Goal: Navigation & Orientation: Find specific page/section

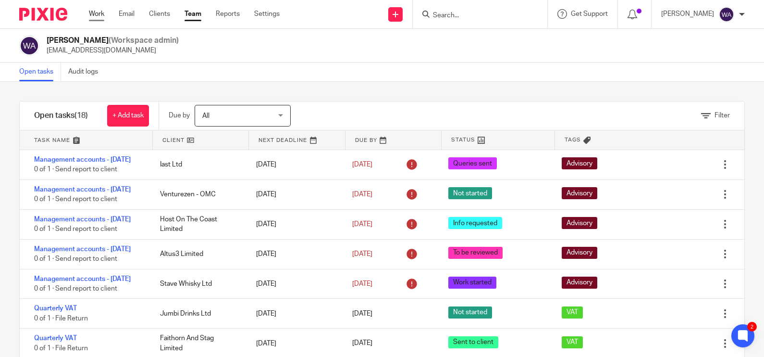
click at [95, 11] on link "Work" at bounding box center [96, 14] width 15 height 10
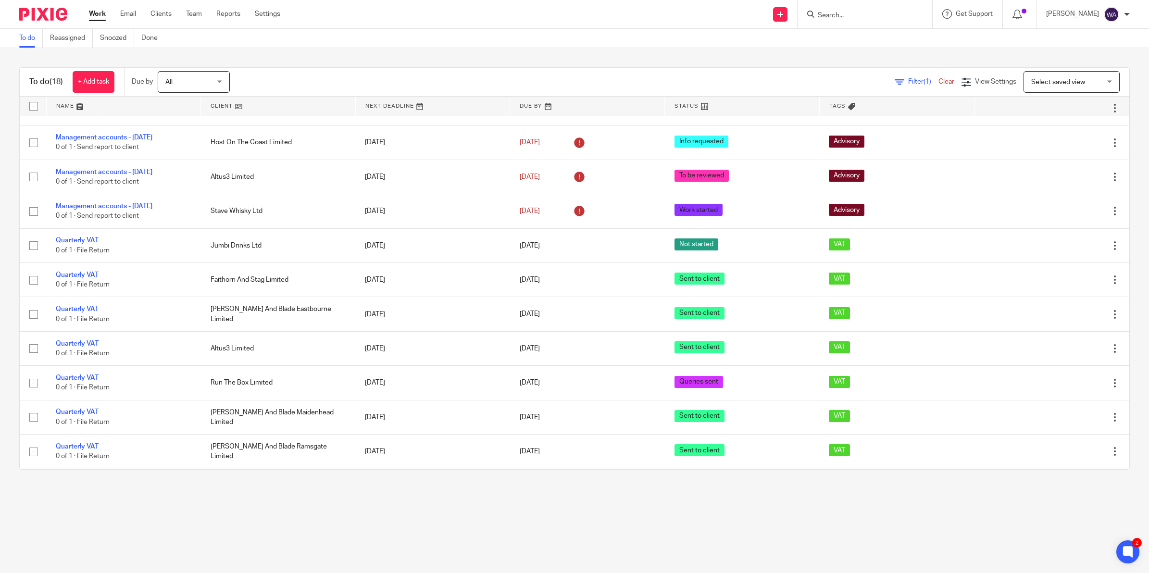
scroll to position [41, 0]
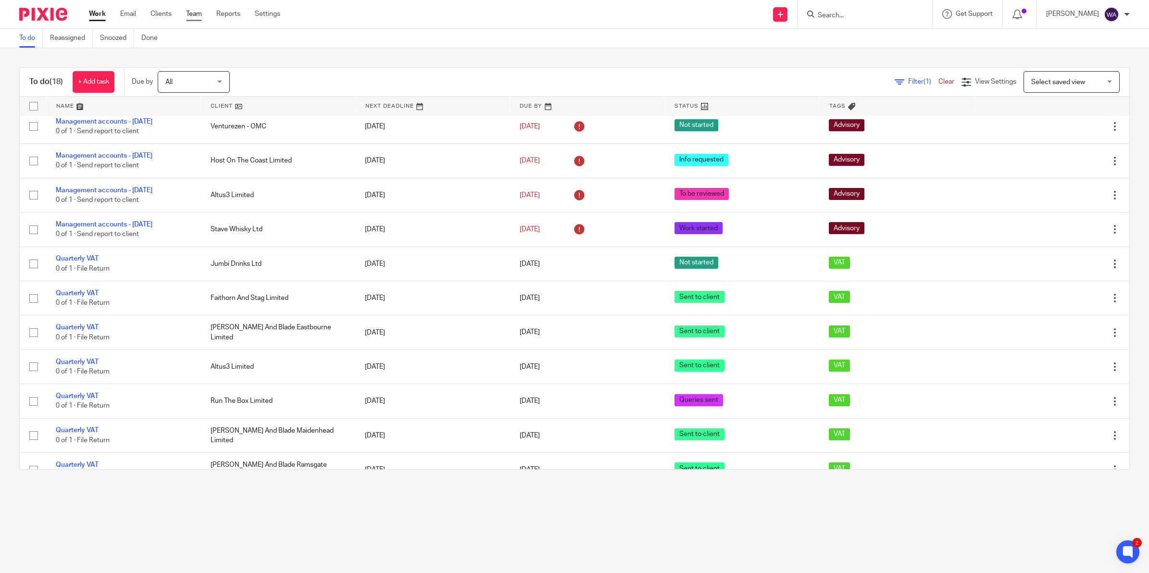
click at [194, 13] on link "Team" at bounding box center [194, 14] width 16 height 10
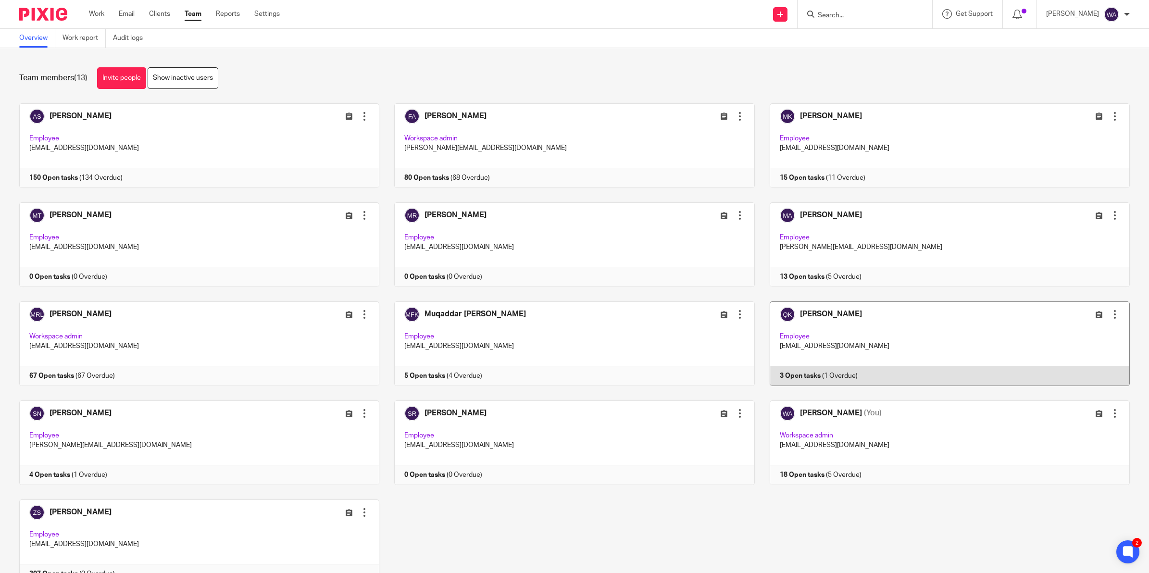
click at [887, 342] on link at bounding box center [942, 343] width 375 height 85
